Goal: Task Accomplishment & Management: Complete application form

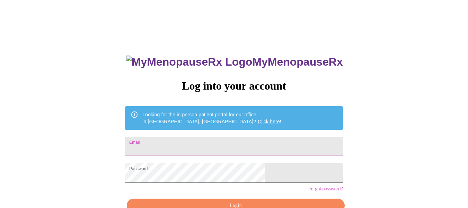
click at [244, 144] on input "Email" at bounding box center [234, 146] width 218 height 19
type input "[EMAIL_ADDRESS][DOMAIN_NAME]"
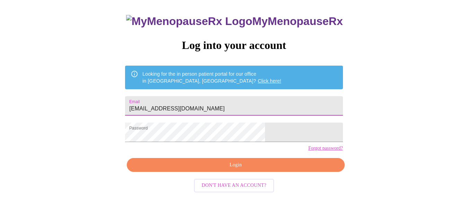
click at [256, 169] on span "Login" at bounding box center [236, 164] width 202 height 9
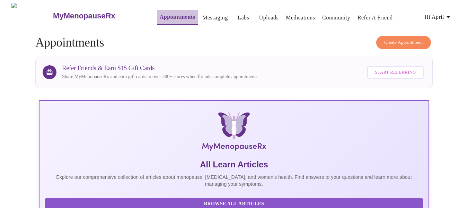
click at [160, 12] on link "Appointments" at bounding box center [177, 17] width 35 height 10
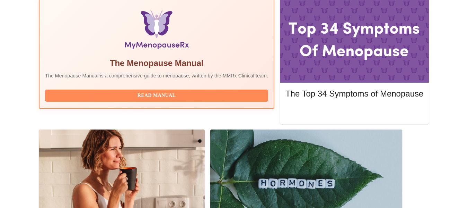
scroll to position [222, 0]
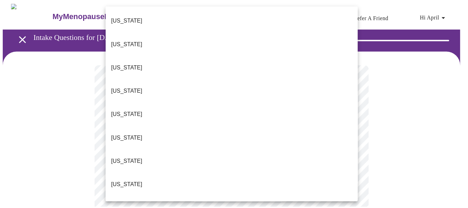
scroll to position [580, 0]
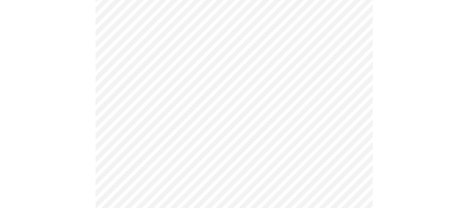
scroll to position [135, 0]
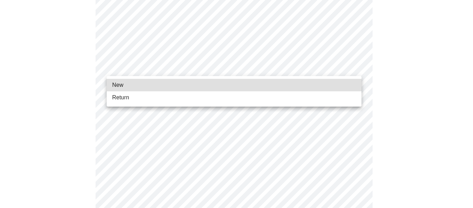
click at [351, 67] on body "MyMenopauseRx Appointments Messaging Labs Uploads Medications Community Refer a…" at bounding box center [237, 182] width 468 height 629
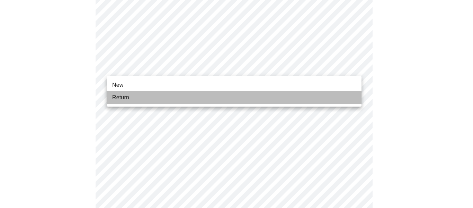
click at [332, 97] on li "Return" at bounding box center [234, 97] width 255 height 12
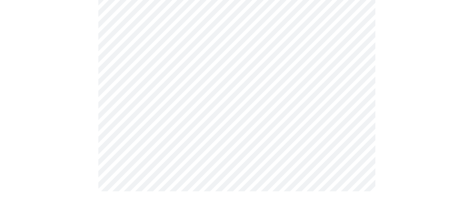
scroll to position [0, 0]
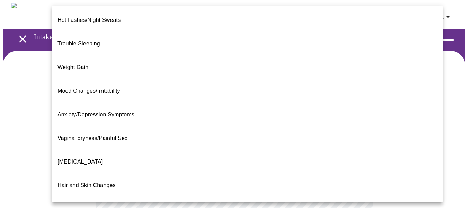
click at [344, 147] on body "MyMenopauseRx Appointments Messaging Labs Uploads Medications Community Refer a…" at bounding box center [237, 211] width 468 height 417
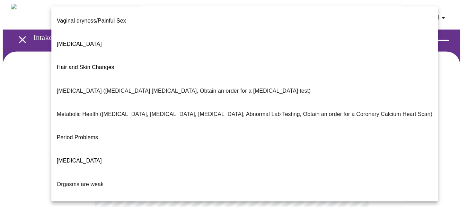
scroll to position [151, 0]
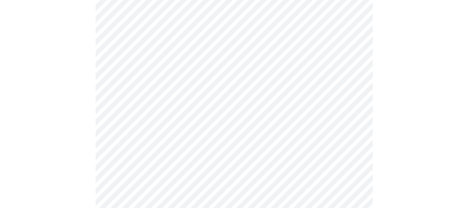
scroll to position [84, 0]
click at [281, 126] on body "MyMenopauseRx Appointments Messaging Labs Uploads Medications Community Refer a…" at bounding box center [234, 125] width 463 height 412
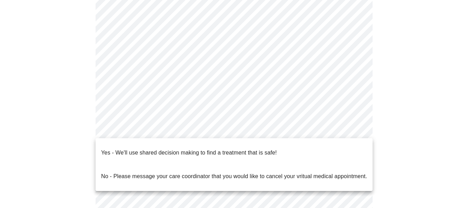
click at [339, 147] on li "Yes - We'll use shared decision making to find a treatment that is safe!" at bounding box center [234, 153] width 277 height 24
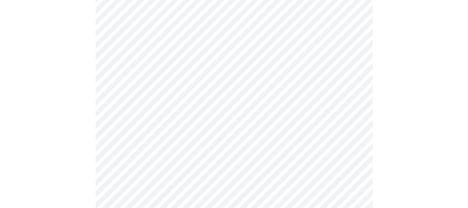
scroll to position [166, 0]
click at [403, 92] on div at bounding box center [234, 65] width 463 height 360
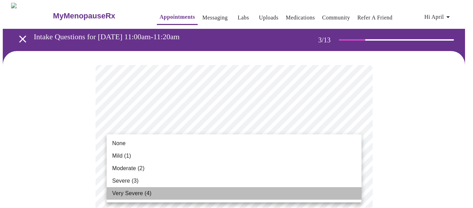
click at [327, 197] on li "Very Severe (4)" at bounding box center [234, 193] width 255 height 12
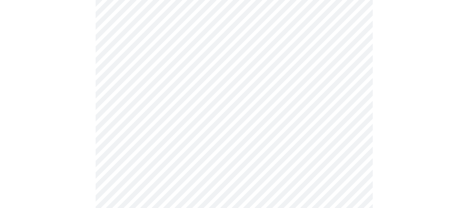
scroll to position [114, 0]
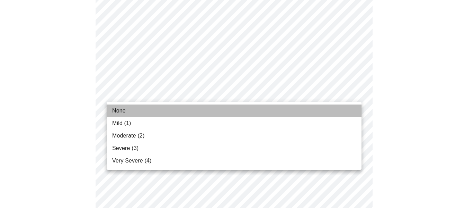
click at [288, 107] on li "None" at bounding box center [234, 110] width 255 height 12
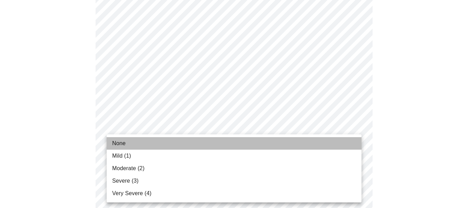
click at [249, 141] on li "None" at bounding box center [234, 143] width 255 height 12
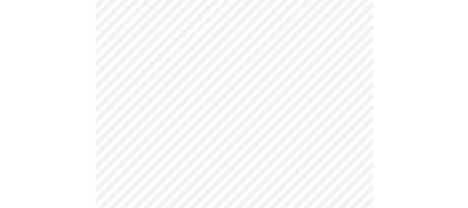
scroll to position [223, 0]
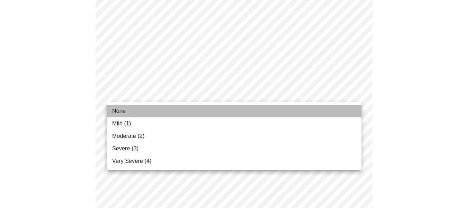
click at [262, 106] on li "None" at bounding box center [234, 111] width 255 height 12
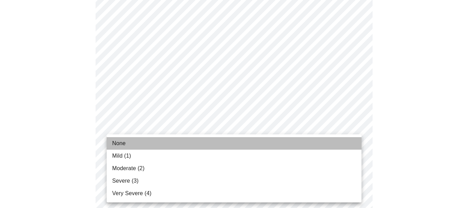
click at [271, 141] on li "None" at bounding box center [234, 143] width 255 height 12
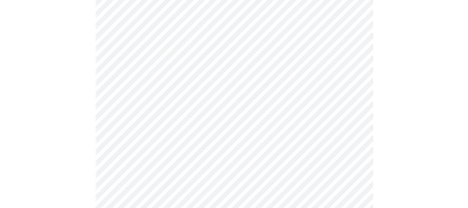
scroll to position [319, 0]
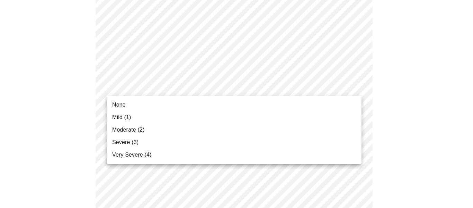
click at [272, 86] on body "MyMenopauseRx Appointments Messaging Labs Uploads Medications Community Refer a…" at bounding box center [237, 120] width 468 height 873
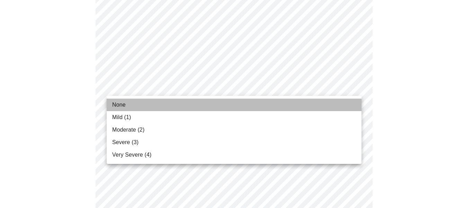
click at [260, 102] on li "None" at bounding box center [234, 104] width 255 height 12
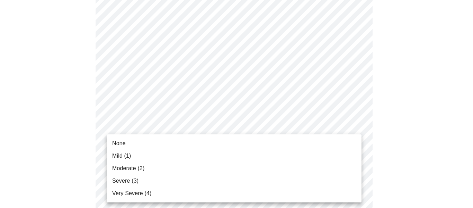
click at [245, 143] on body "MyMenopauseRx Appointments Messaging Labs Uploads Medications Community Refer a…" at bounding box center [237, 116] width 468 height 864
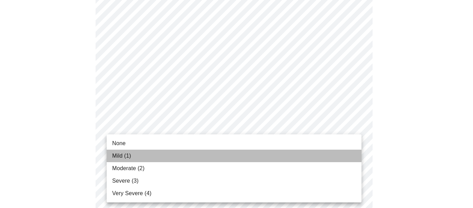
click at [236, 152] on li "Mild (1)" at bounding box center [234, 155] width 255 height 12
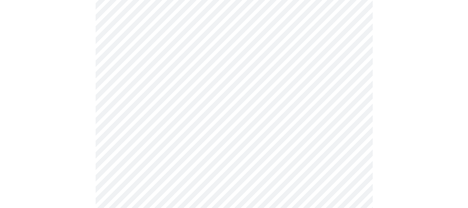
scroll to position [437, 0]
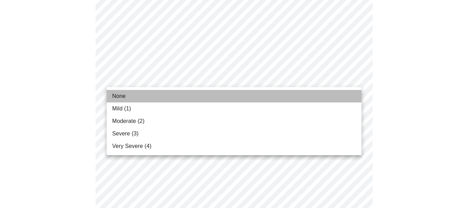
click at [267, 90] on li "None" at bounding box center [234, 96] width 255 height 12
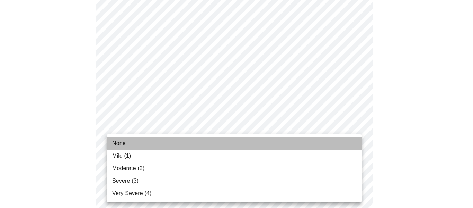
click at [258, 148] on li "None" at bounding box center [234, 143] width 255 height 12
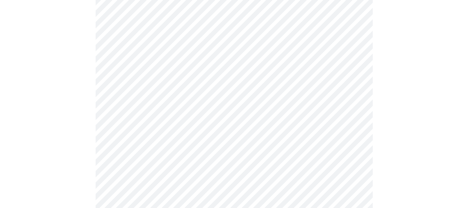
scroll to position [565, 0]
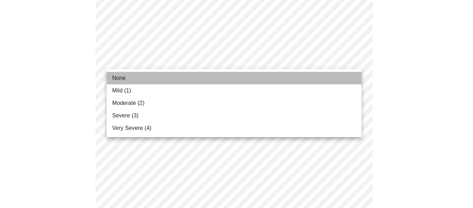
click at [214, 73] on li "None" at bounding box center [234, 78] width 255 height 12
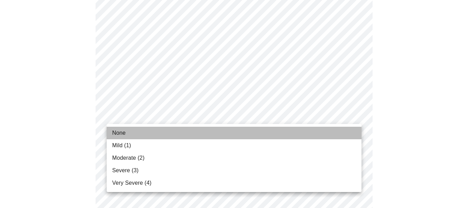
click at [189, 128] on li "None" at bounding box center [234, 132] width 255 height 12
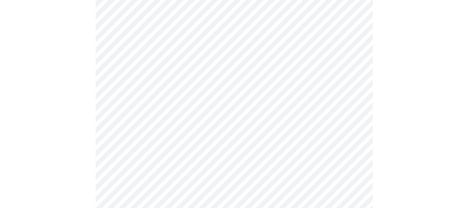
scroll to position [325, 0]
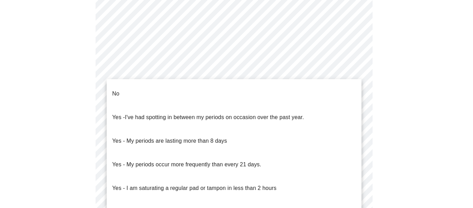
click at [288, 71] on body "MyMenopauseRx Appointments Messaging Labs Uploads Medications Community Refer a…" at bounding box center [237, 6] width 468 height 656
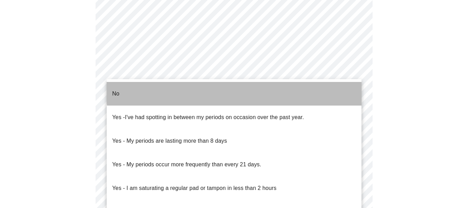
click at [281, 84] on li "No" at bounding box center [234, 94] width 255 height 24
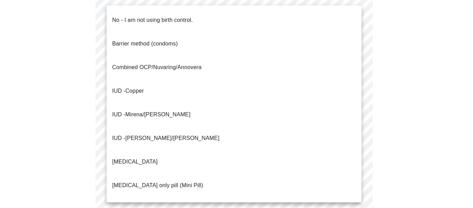
click at [256, 120] on body "MyMenopauseRx Appointments Messaging Labs Uploads Medications Community Refer a…" at bounding box center [237, 4] width 468 height 652
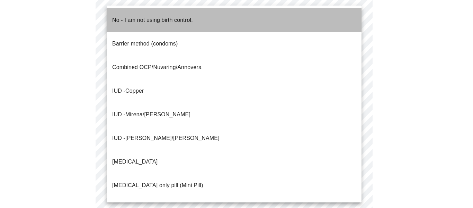
click at [259, 21] on li "No - I am not using birth control." at bounding box center [234, 20] width 255 height 24
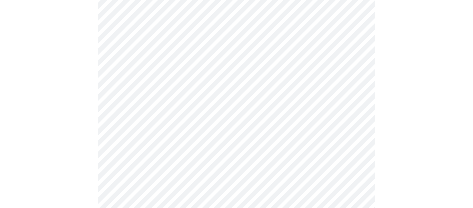
click at [225, 168] on body "MyMenopauseRx Appointments Messaging Labs Uploads Medications Community Refer a…" at bounding box center [237, 2] width 468 height 648
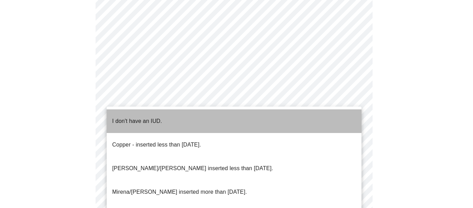
click at [227, 121] on li "I don't have an IUD." at bounding box center [234, 121] width 255 height 24
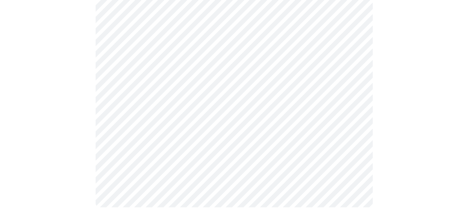
scroll to position [431, 0]
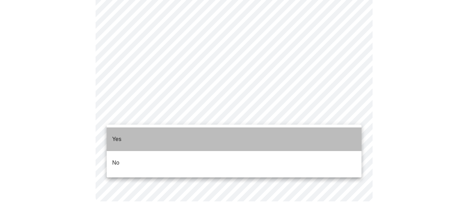
click at [282, 132] on li "Yes" at bounding box center [234, 139] width 255 height 24
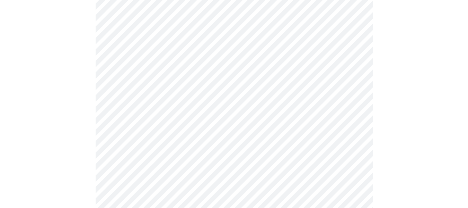
scroll to position [133, 0]
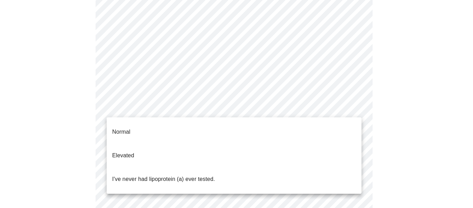
click at [318, 114] on body "MyMenopauseRx Appointments Messaging Labs Uploads Medications Community Refer a…" at bounding box center [237, 126] width 468 height 512
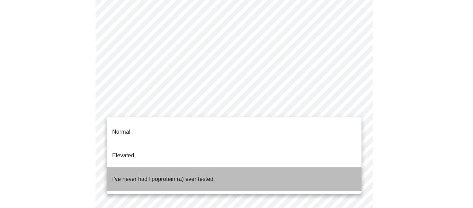
click at [290, 167] on li "I've never had lipoprotein (a) ever tested." at bounding box center [234, 179] width 255 height 24
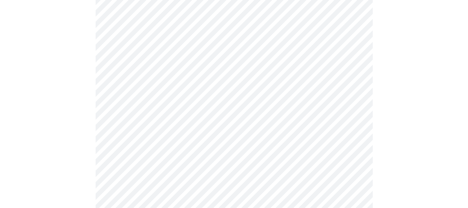
scroll to position [1855, 0]
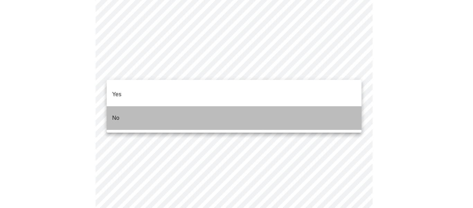
click at [337, 106] on li "No" at bounding box center [234, 118] width 255 height 24
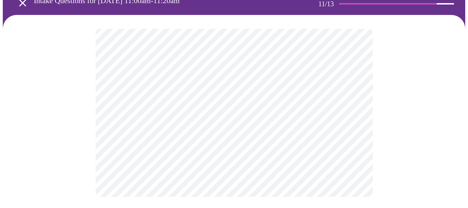
scroll to position [0, 0]
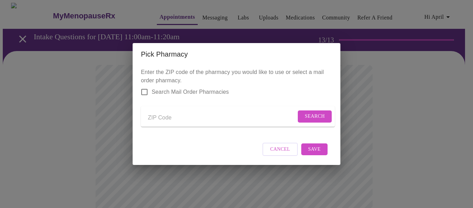
click at [165, 114] on input "Send a message to your care team" at bounding box center [222, 117] width 148 height 11
click at [145, 88] on input "Search Mail Order Pharmacies" at bounding box center [144, 92] width 15 height 15
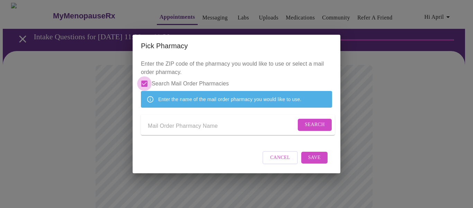
click at [144, 76] on input "Search Mail Order Pharmacies" at bounding box center [144, 83] width 15 height 15
checkbox input "false"
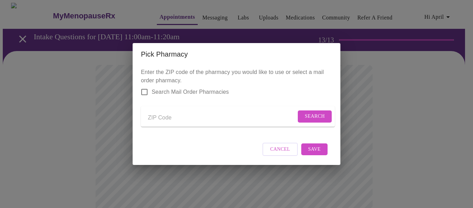
click at [166, 116] on input "Send a message to your care team" at bounding box center [222, 117] width 148 height 11
click at [310, 114] on span "Search" at bounding box center [315, 116] width 20 height 9
click at [184, 116] on input "giant eagle" at bounding box center [222, 117] width 148 height 11
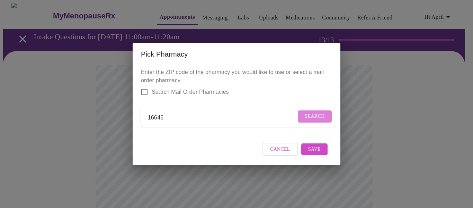
click at [310, 113] on span "Search" at bounding box center [315, 116] width 20 height 9
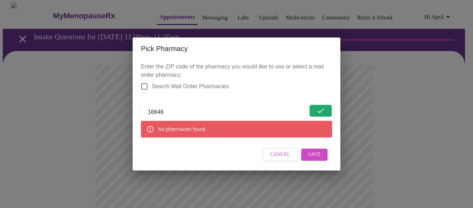
click at [171, 110] on input "16646" at bounding box center [228, 111] width 160 height 11
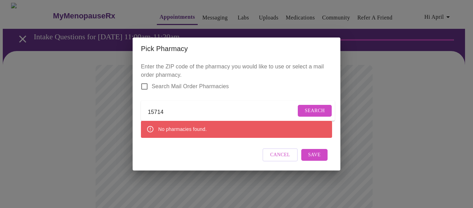
type input "15714"
click at [311, 106] on span "Search" at bounding box center [315, 110] width 20 height 9
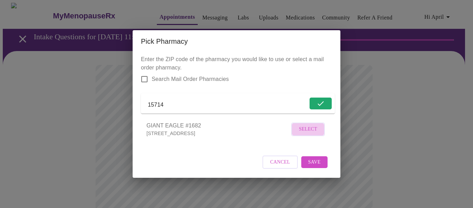
click at [306, 133] on span "Select" at bounding box center [308, 129] width 18 height 9
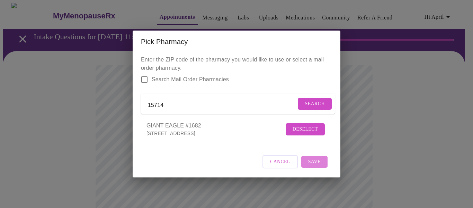
click at [316, 166] on span "Save" at bounding box center [314, 161] width 12 height 9
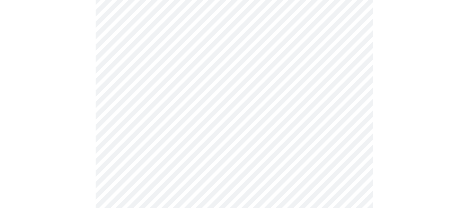
scroll to position [456, 0]
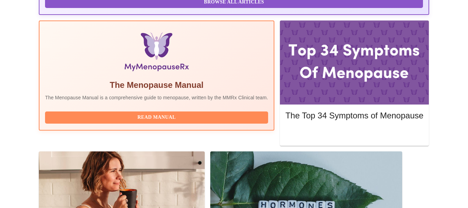
scroll to position [200, 0]
